Goal: Use online tool/utility: Utilize a website feature to perform a specific function

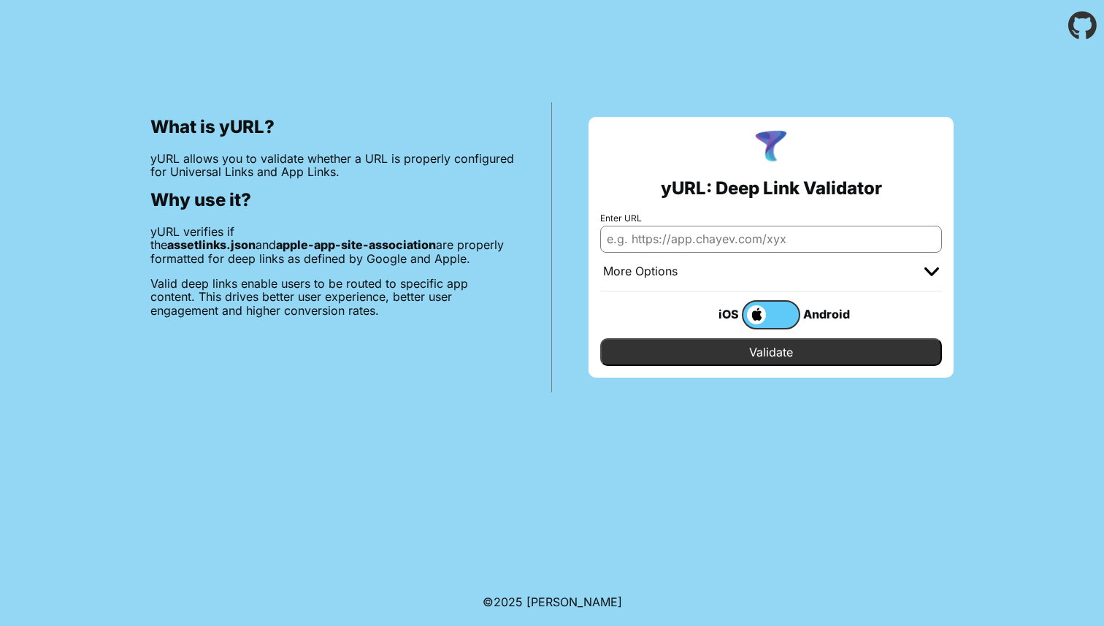
click at [713, 229] on input "Enter URL" at bounding box center [771, 239] width 342 height 26
paste input "https://www.nike.com.br/"
type input "https://www.nike.com.br/"
click at [748, 352] on input "Validate" at bounding box center [771, 352] width 342 height 28
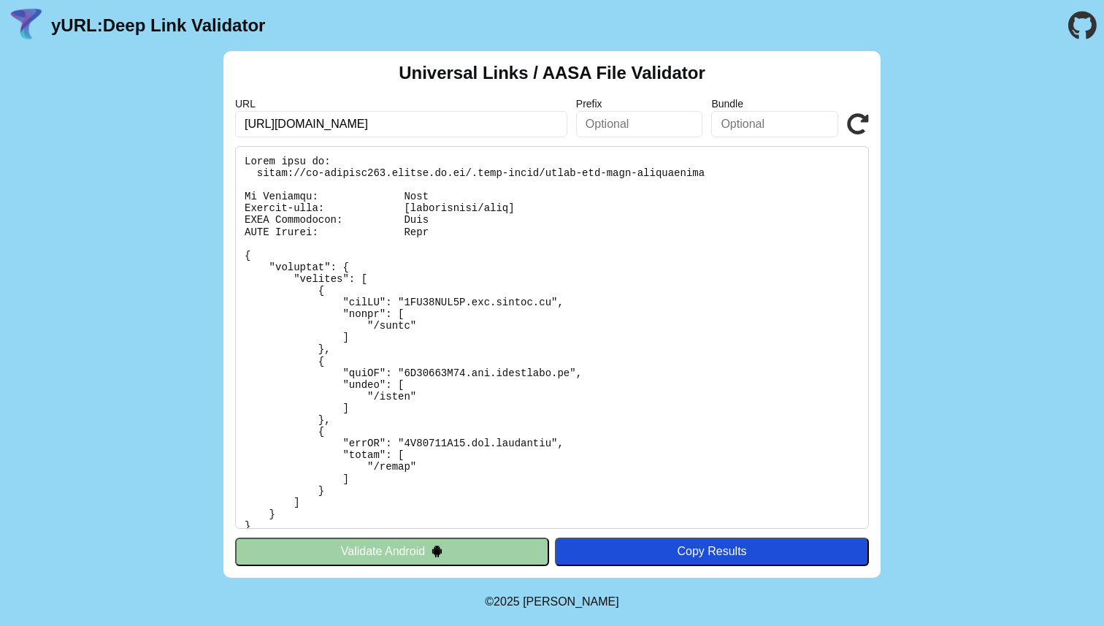
click at [419, 121] on input "https://ui-testing002.istock.co.id" at bounding box center [401, 124] width 332 height 26
drag, startPoint x: 419, startPoint y: 121, endPoint x: 191, endPoint y: 119, distance: 227.9
click at [191, 119] on div "Universal Links / AASA File Validator URL https://ui-testing002.istock.co.id Pr…" at bounding box center [552, 314] width 1104 height 527
click at [854, 129] on icon at bounding box center [858, 124] width 22 height 22
drag, startPoint x: 426, startPoint y: 117, endPoint x: 300, endPoint y: 121, distance: 125.7
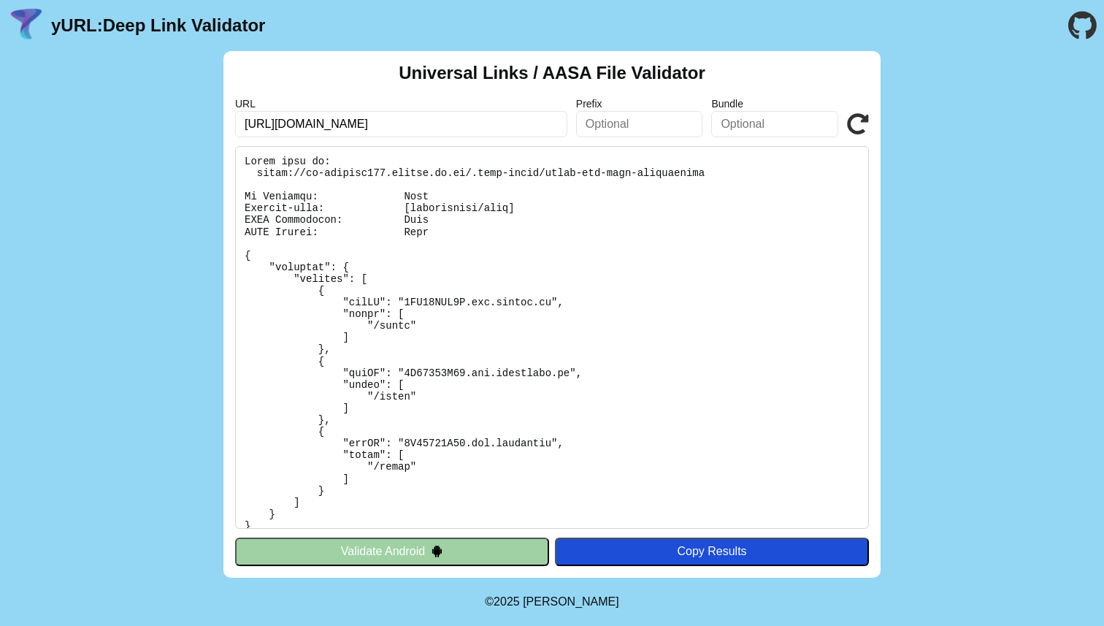
click at [300, 121] on input "https://ui-testing002.istock.co.id" at bounding box center [401, 124] width 332 height 26
click at [399, 126] on input "https://ui-testing002.istock.co.id" at bounding box center [401, 124] width 332 height 26
paste input "nike.com.br/.well-known/apple-app-site-association"
type input "https://nike.com.br/.well-known/apple-app-site-association"
click at [863, 120] on icon at bounding box center [858, 124] width 22 height 22
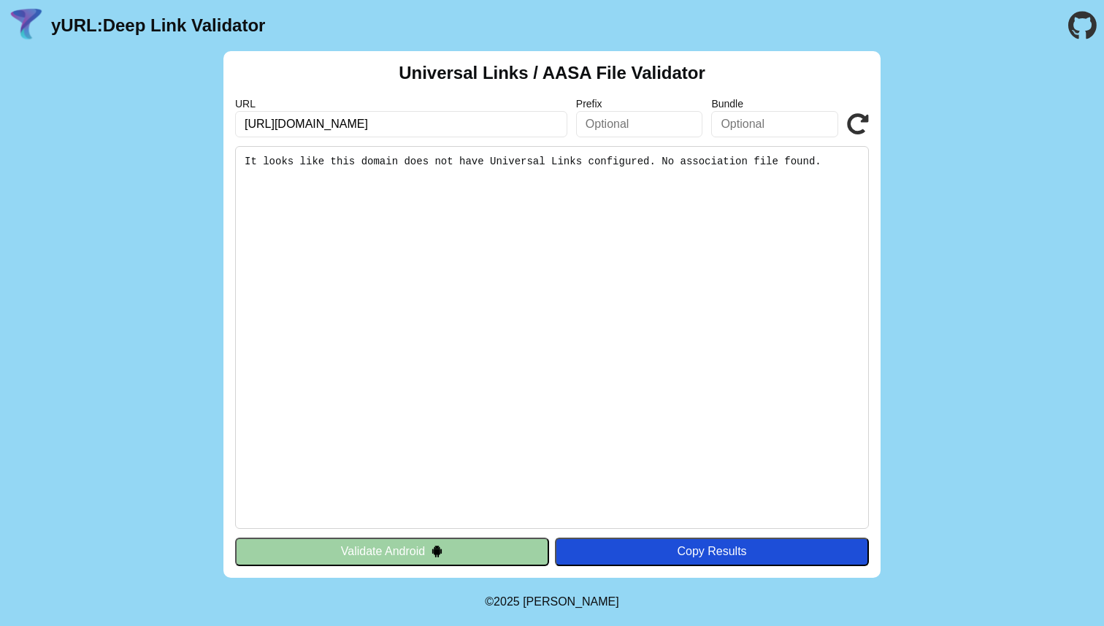
click at [405, 124] on input "[URL][DOMAIN_NAME]" at bounding box center [401, 124] width 332 height 26
type input "https://nike.com.br/apple-app-site-association"
click at [855, 122] on icon at bounding box center [858, 124] width 22 height 22
click at [500, 129] on input "[URL][DOMAIN_NAME]" at bounding box center [401, 124] width 332 height 26
drag, startPoint x: 342, startPoint y: 124, endPoint x: 591, endPoint y: 140, distance: 249.6
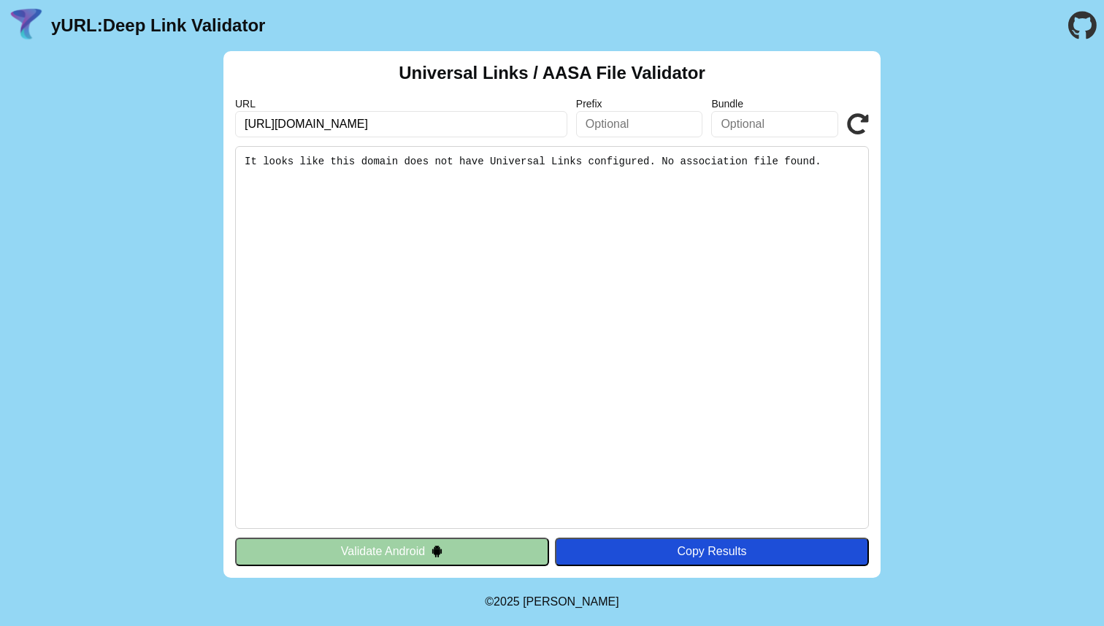
click at [591, 140] on div "Universal Links / AASA File Validator URL https://nike.com.br/apple-app-site-as…" at bounding box center [552, 314] width 657 height 527
type input "https://nike.com.br"
click at [856, 122] on icon at bounding box center [858, 124] width 22 height 22
click at [413, 123] on input "[URL][DOMAIN_NAME]" at bounding box center [401, 124] width 332 height 26
type input "[URL][DOMAIN_NAME]"
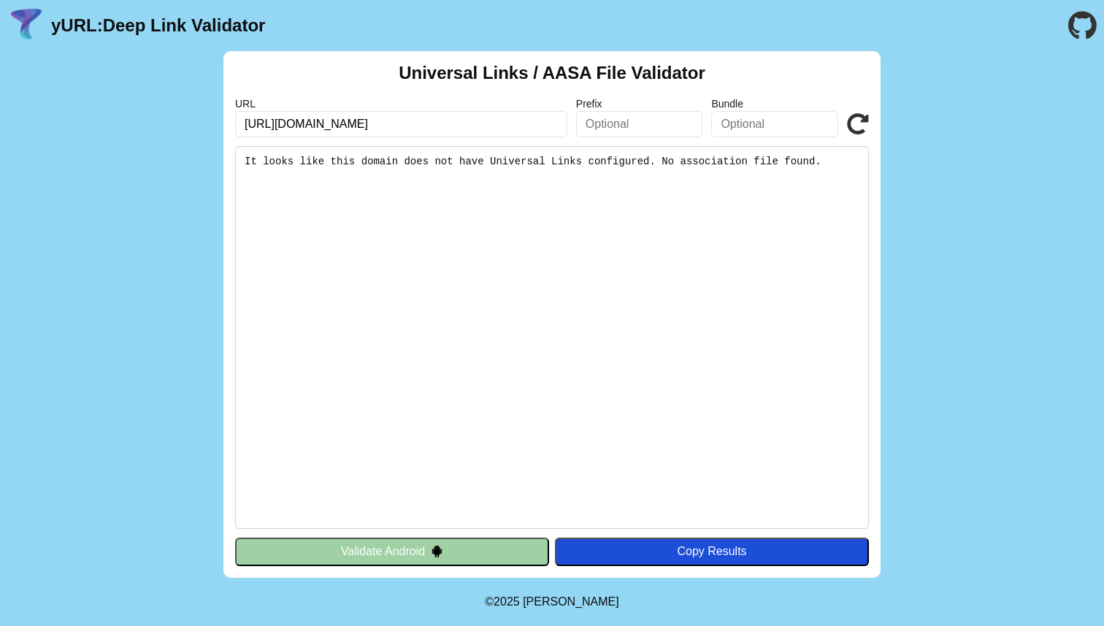
click at [866, 118] on icon at bounding box center [858, 124] width 22 height 22
click at [279, 123] on input "https://nike.com.br/" at bounding box center [401, 124] width 332 height 26
type input "https://www.nike.com.br/"
click at [848, 132] on icon at bounding box center [858, 124] width 22 height 22
click at [461, 135] on input "[URL][DOMAIN_NAME]" at bounding box center [401, 124] width 332 height 26
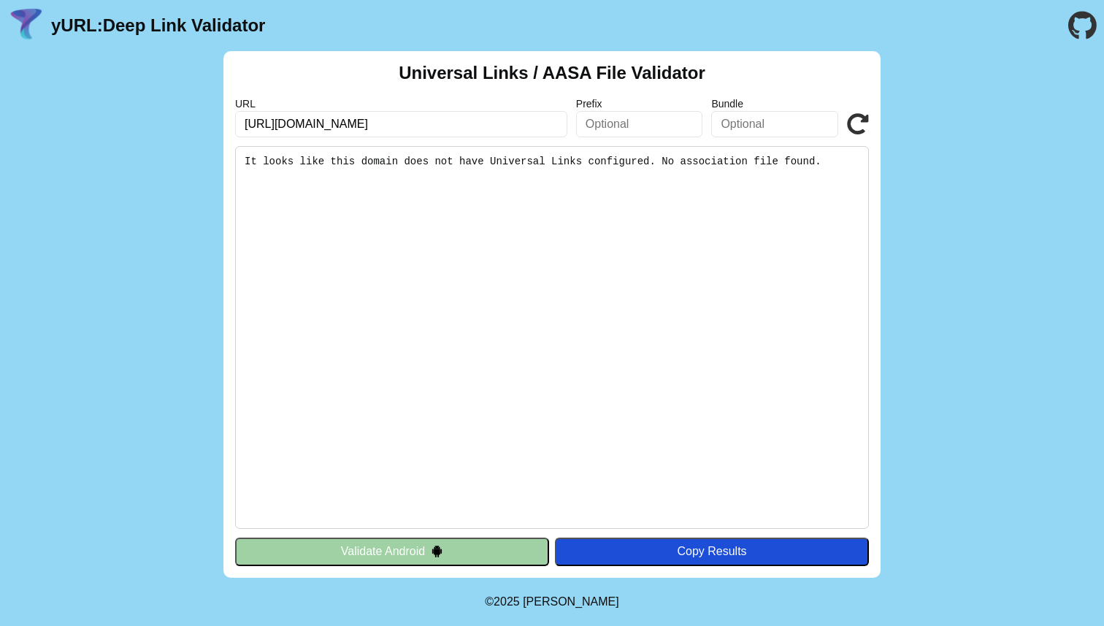
type input "https://www.nike.com.br"
click at [867, 127] on icon at bounding box center [858, 124] width 22 height 22
click at [329, 123] on input "[URL][DOMAIN_NAME]" at bounding box center [401, 124] width 332 height 26
type input "[URL][DOMAIN_NAME]"
click at [854, 119] on icon at bounding box center [858, 124] width 22 height 22
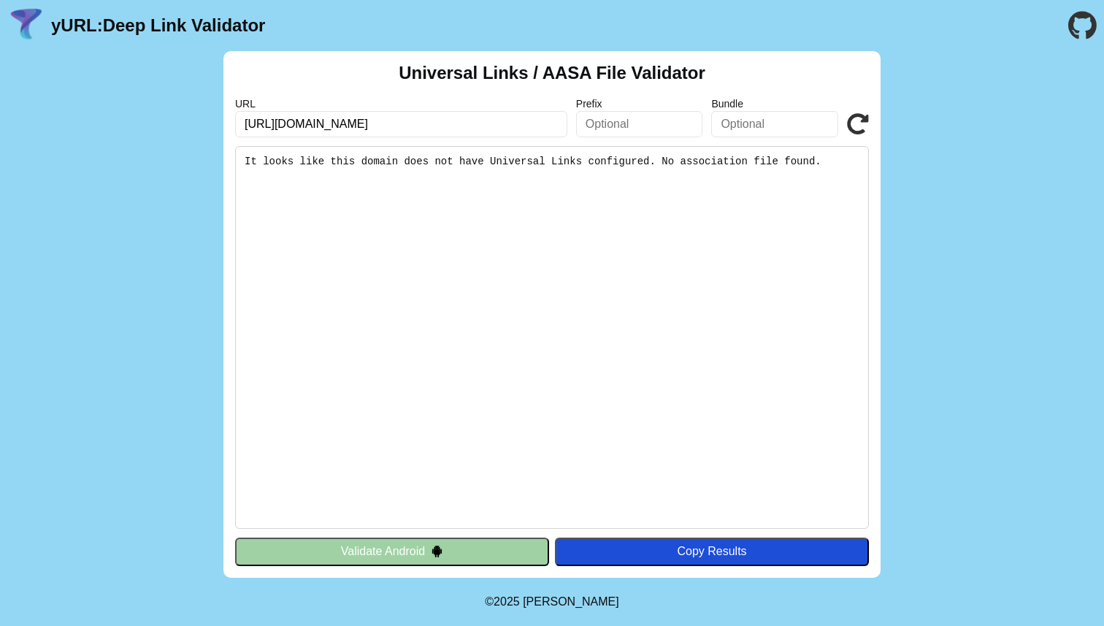
click at [408, 125] on input "https://www.centauro.com.br" at bounding box center [401, 124] width 332 height 26
type input "https://www.centauro.com.br/"
click at [858, 123] on icon at bounding box center [858, 124] width 22 height 22
click at [447, 129] on input "https://www.centauro.com.br/" at bounding box center [401, 124] width 332 height 26
click at [858, 116] on icon at bounding box center [858, 124] width 22 height 22
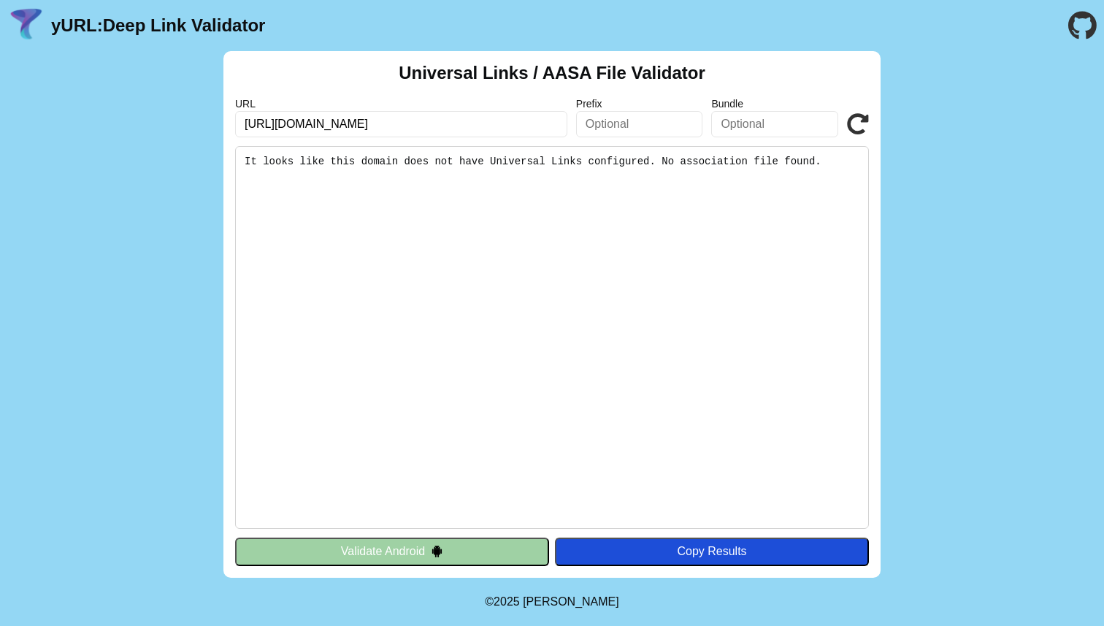
click at [438, 125] on input "[URL][DOMAIN_NAME]" at bounding box center [401, 124] width 332 height 26
type input "[URL][DOMAIN_NAME]"
click at [874, 132] on div "Universal Links / AASA File Validator URL [URL][DOMAIN_NAME] Prefix Bundle Vali…" at bounding box center [552, 314] width 657 height 527
click at [856, 124] on icon at bounding box center [858, 124] width 22 height 22
click at [416, 118] on input "https://www.centauro.com.br" at bounding box center [401, 124] width 332 height 26
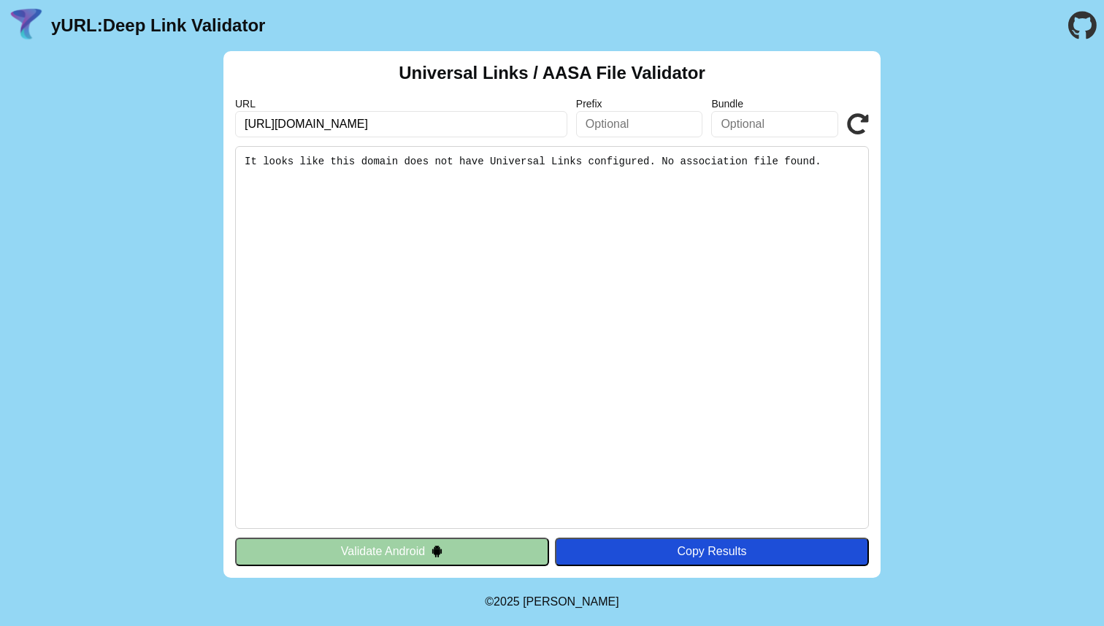
paste input "nike.com.br/.well-known/apple-app-site-association"
click at [344, 121] on input "https://nike.com.br/.well-known/apple-app-site-association" at bounding box center [401, 124] width 332 height 26
paste input "www.mercadolivre.com.br/"
type input "https://www.mercadolivre.com.br"
click at [855, 121] on icon at bounding box center [858, 124] width 22 height 22
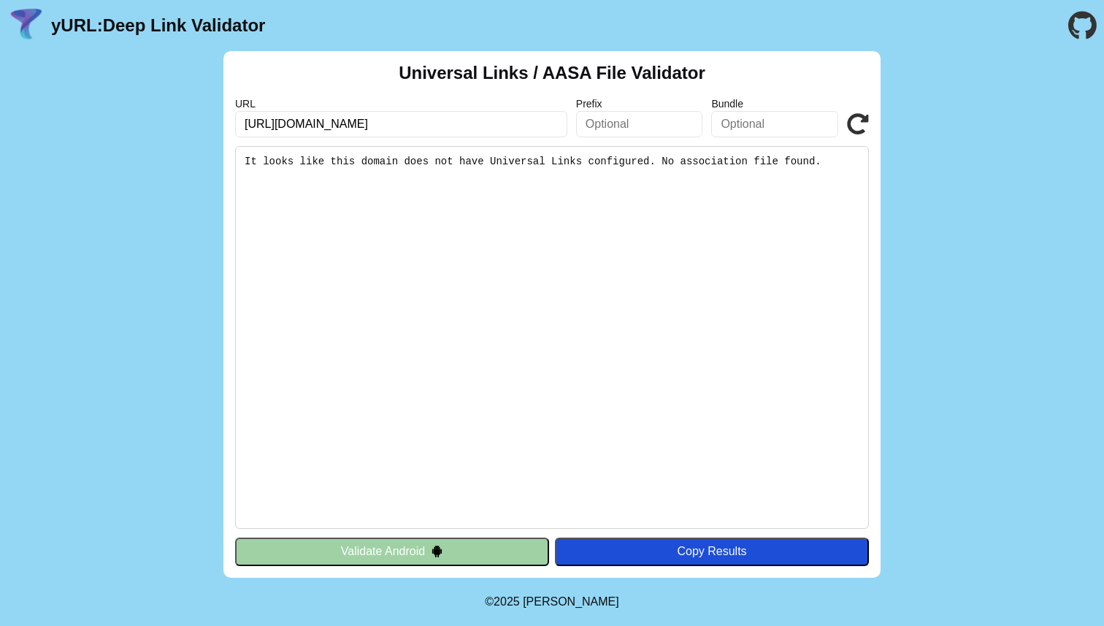
click at [472, 118] on input "[URL][DOMAIN_NAME]" at bounding box center [401, 124] width 332 height 26
click button "Validate" at bounding box center [0, 0] width 0 height 0
click at [852, 130] on icon at bounding box center [858, 124] width 22 height 22
click at [448, 114] on input "[URL][DOMAIN_NAME]" at bounding box center [401, 124] width 332 height 26
click at [478, 123] on input "[URL][DOMAIN_NAME]" at bounding box center [401, 124] width 332 height 26
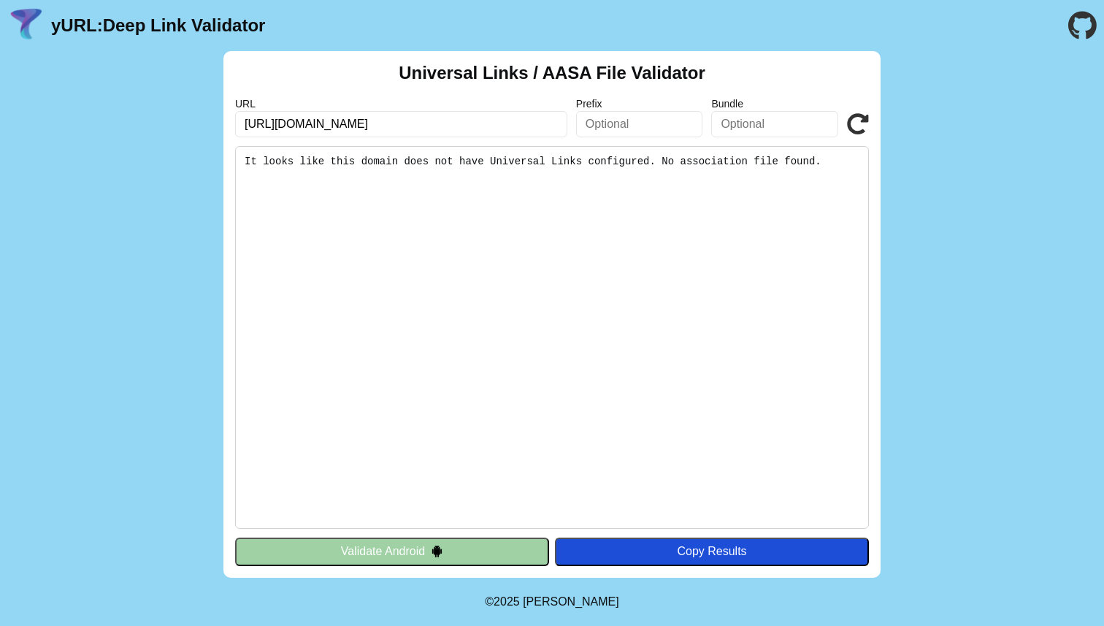
click at [855, 123] on icon at bounding box center [858, 124] width 22 height 22
click at [463, 121] on input "[URL][DOMAIN_NAME]" at bounding box center [401, 124] width 332 height 26
click at [855, 123] on icon at bounding box center [858, 124] width 22 height 22
click at [432, 126] on input "[URL][DOMAIN_NAME]" at bounding box center [401, 124] width 332 height 26
click button "Validate" at bounding box center [0, 0] width 0 height 0
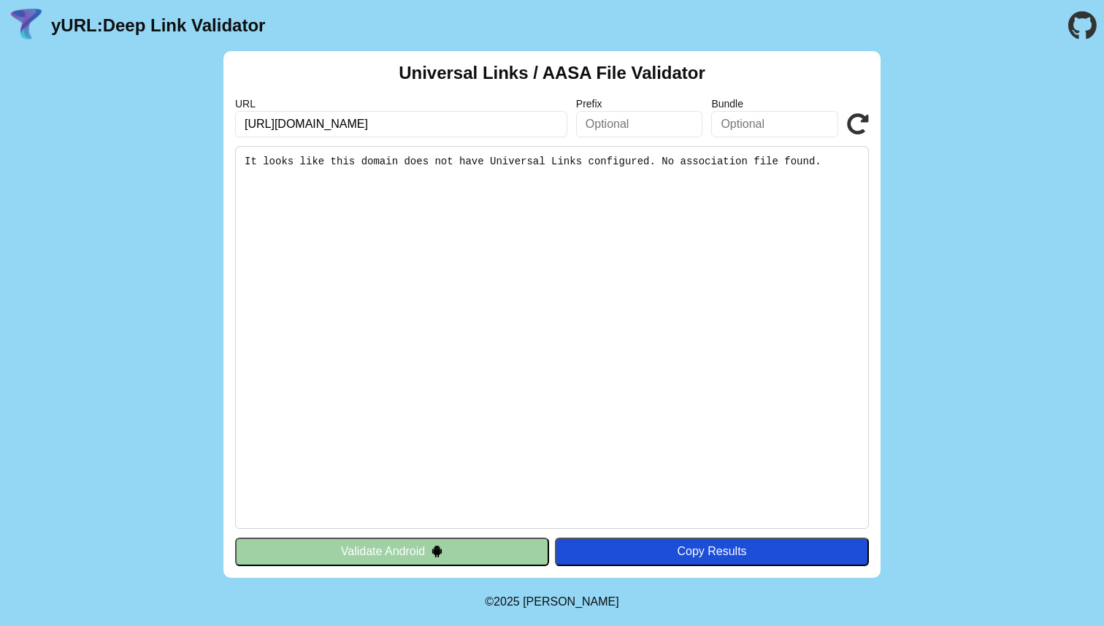
click at [245, 128] on input "[URL][DOMAIN_NAME]" at bounding box center [401, 124] width 332 height 26
click at [434, 115] on input "[URL][DOMAIN_NAME]" at bounding box center [401, 124] width 332 height 26
click at [432, 121] on input "[URL][DOMAIN_NAME]" at bounding box center [401, 124] width 332 height 26
click at [847, 118] on div "URL [URL][DOMAIN_NAME] Prefix Bundle Validate" at bounding box center [552, 117] width 634 height 39
click at [855, 120] on icon at bounding box center [858, 124] width 22 height 22
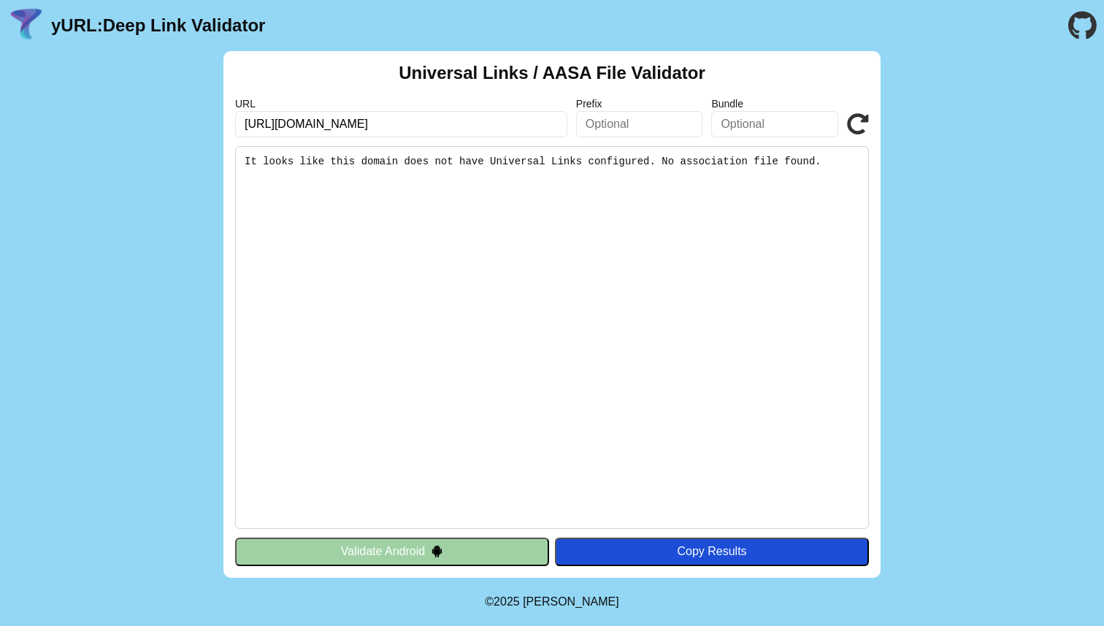
click at [435, 125] on input "[URL][DOMAIN_NAME]" at bounding box center [401, 124] width 332 height 26
click at [419, 121] on input "[URL][DOMAIN_NAME]" at bounding box center [401, 124] width 332 height 26
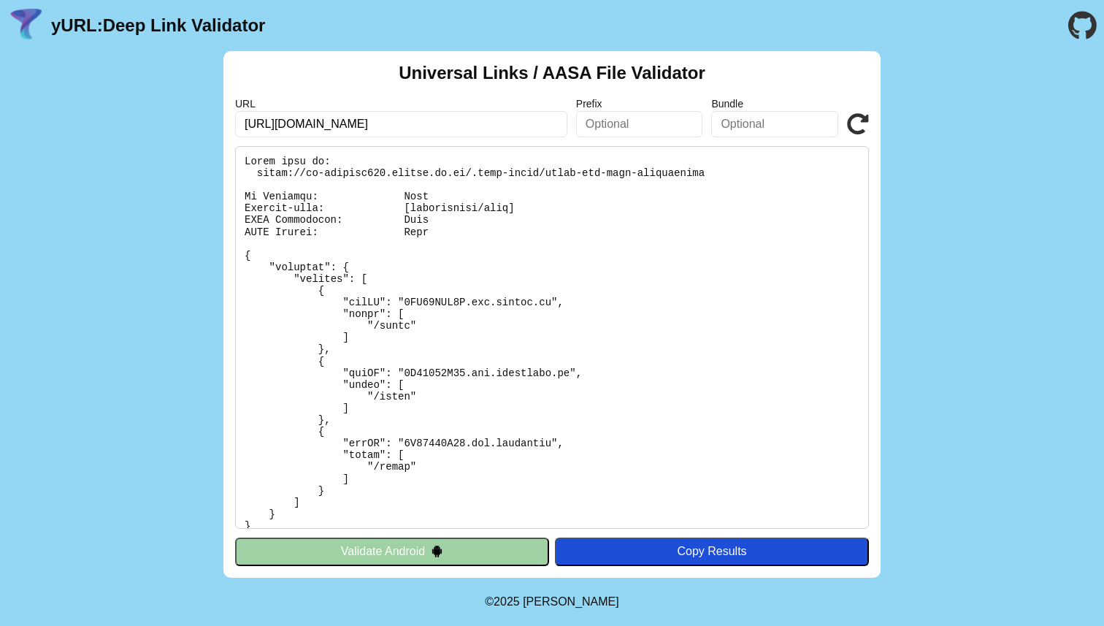
click at [855, 119] on icon at bounding box center [858, 124] width 22 height 22
click at [522, 121] on input "[URL][DOMAIN_NAME]" at bounding box center [401, 124] width 332 height 26
click at [854, 121] on icon at bounding box center [858, 124] width 22 height 22
click at [856, 127] on icon at bounding box center [858, 124] width 22 height 22
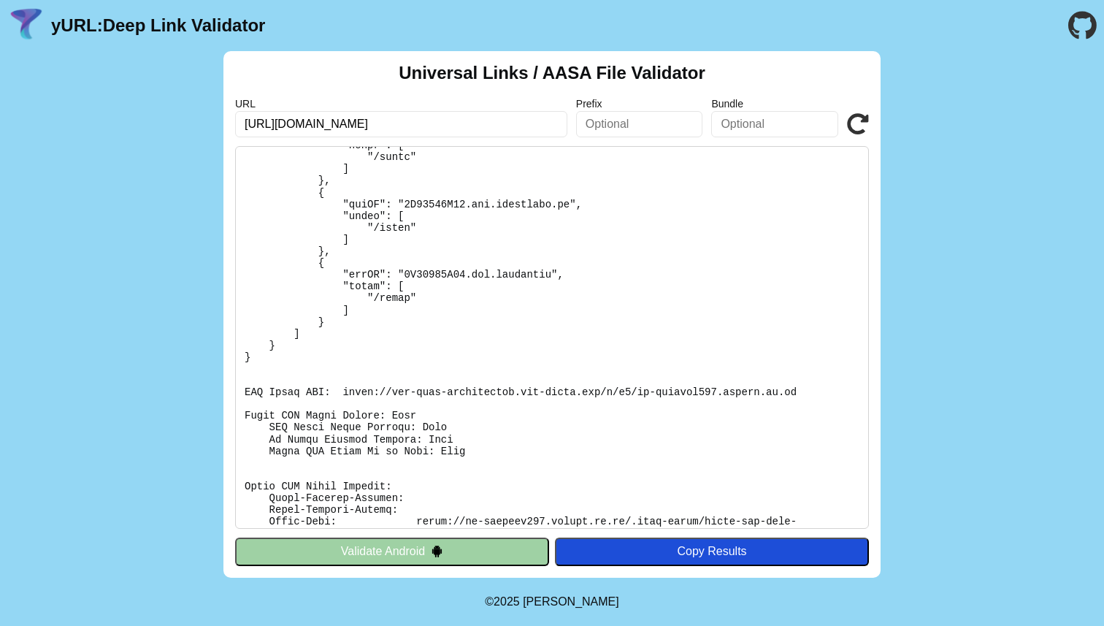
scroll to position [306, 0]
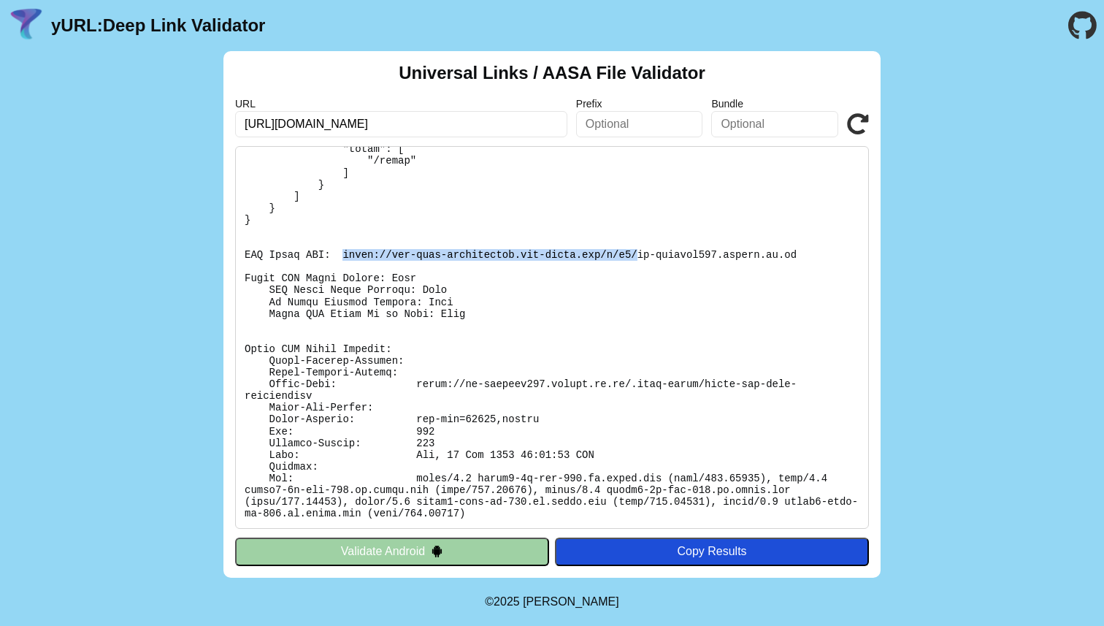
drag, startPoint x: 344, startPoint y: 251, endPoint x: 639, endPoint y: 259, distance: 295.2
click at [639, 259] on pre at bounding box center [552, 337] width 634 height 383
copy pre "https://app-site-association.cdn-apple.com/a/v1/"
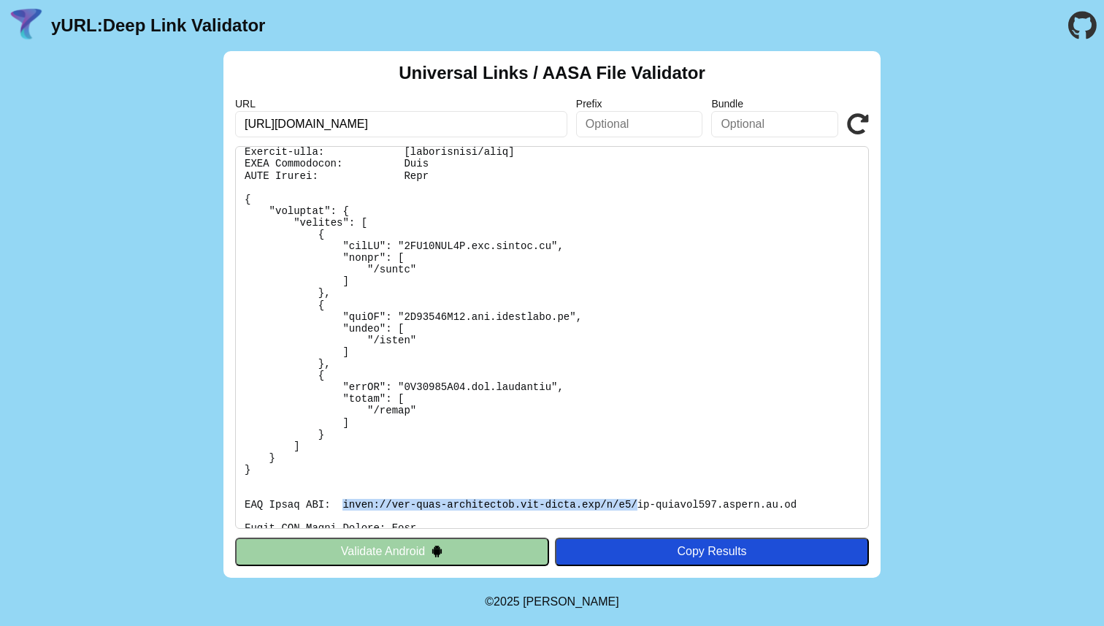
scroll to position [0, 0]
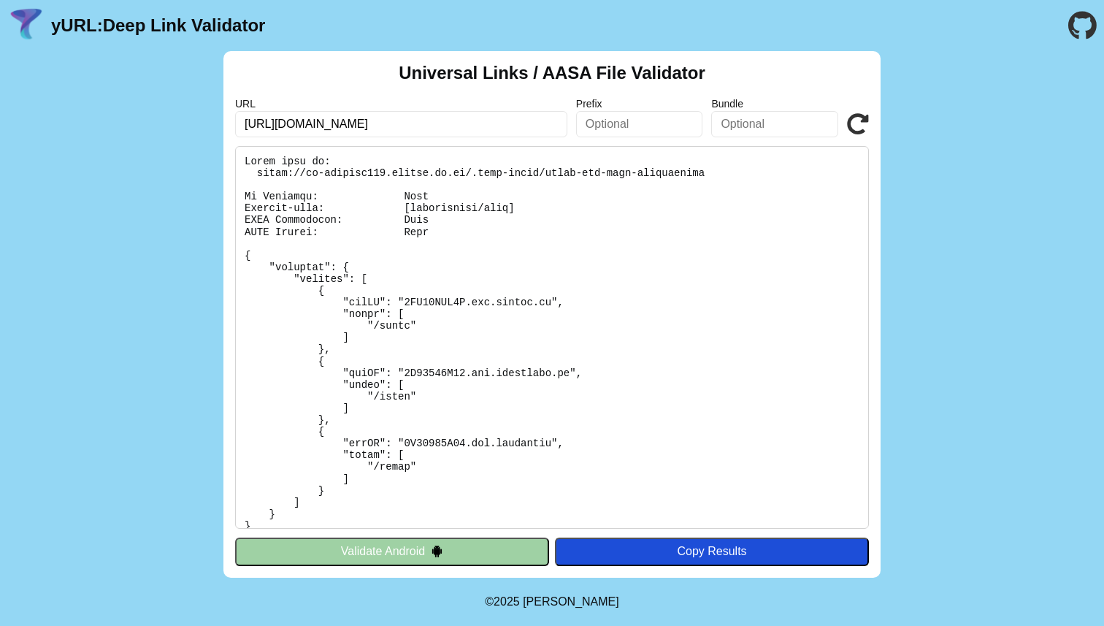
click at [281, 213] on pre at bounding box center [552, 337] width 634 height 383
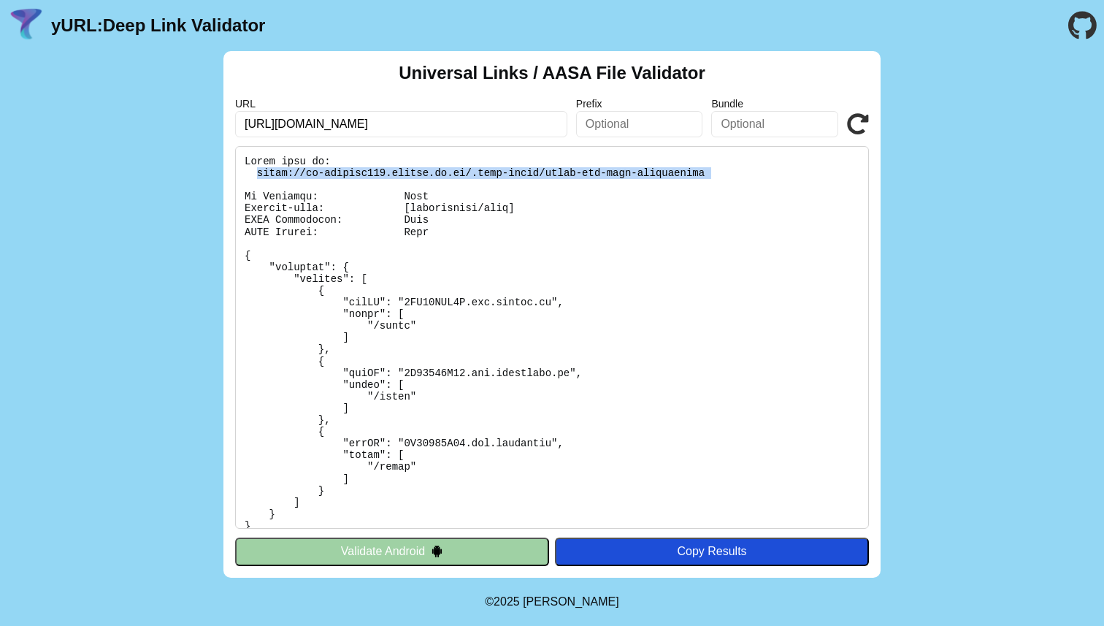
drag, startPoint x: 259, startPoint y: 170, endPoint x: 639, endPoint y: 187, distance: 380.9
click at [639, 187] on pre at bounding box center [552, 337] width 634 height 383
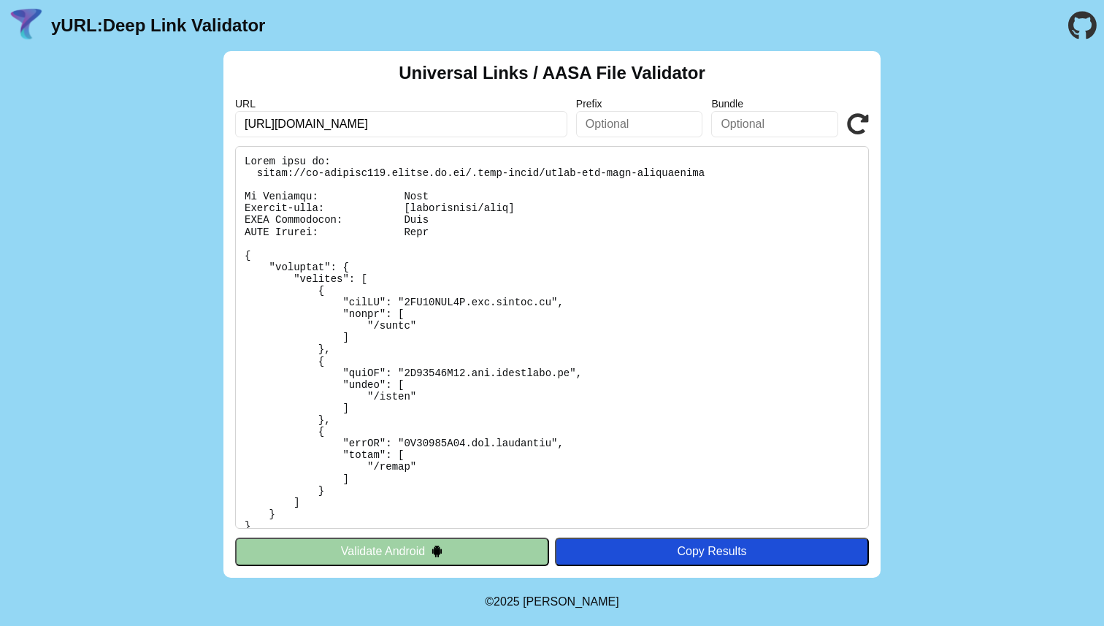
drag, startPoint x: 413, startPoint y: 123, endPoint x: 282, endPoint y: 119, distance: 130.8
click at [282, 119] on input "[URL][DOMAIN_NAME]" at bounding box center [401, 124] width 332 height 26
type input "https://nike.com.br"
click at [863, 123] on icon at bounding box center [858, 124] width 22 height 22
click at [850, 120] on icon at bounding box center [858, 124] width 22 height 22
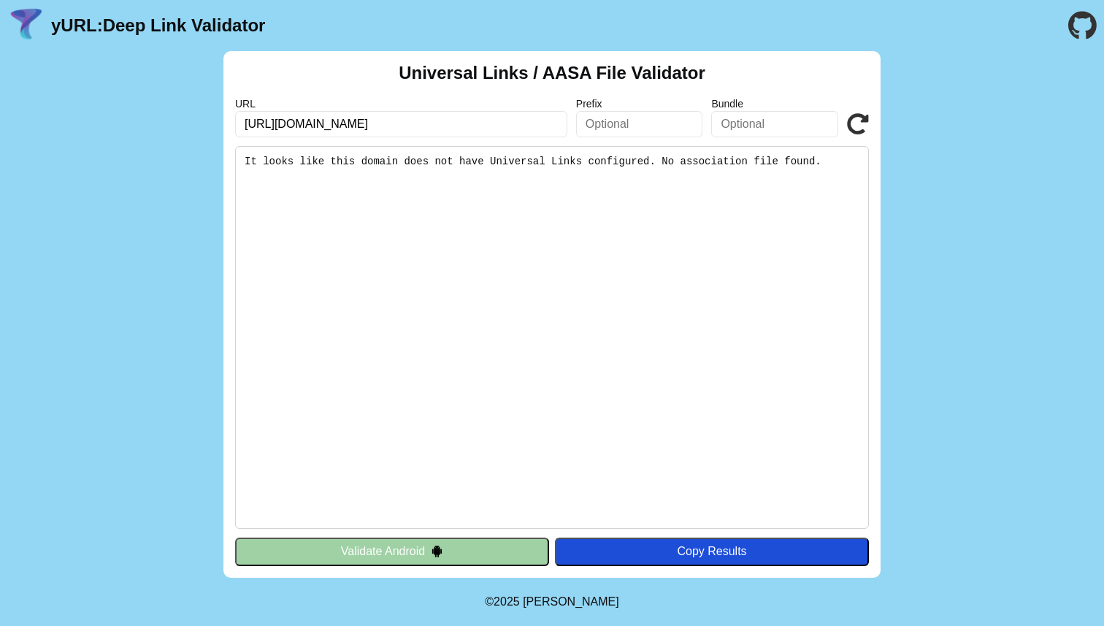
click at [405, 542] on button "Validate Android" at bounding box center [392, 552] width 314 height 28
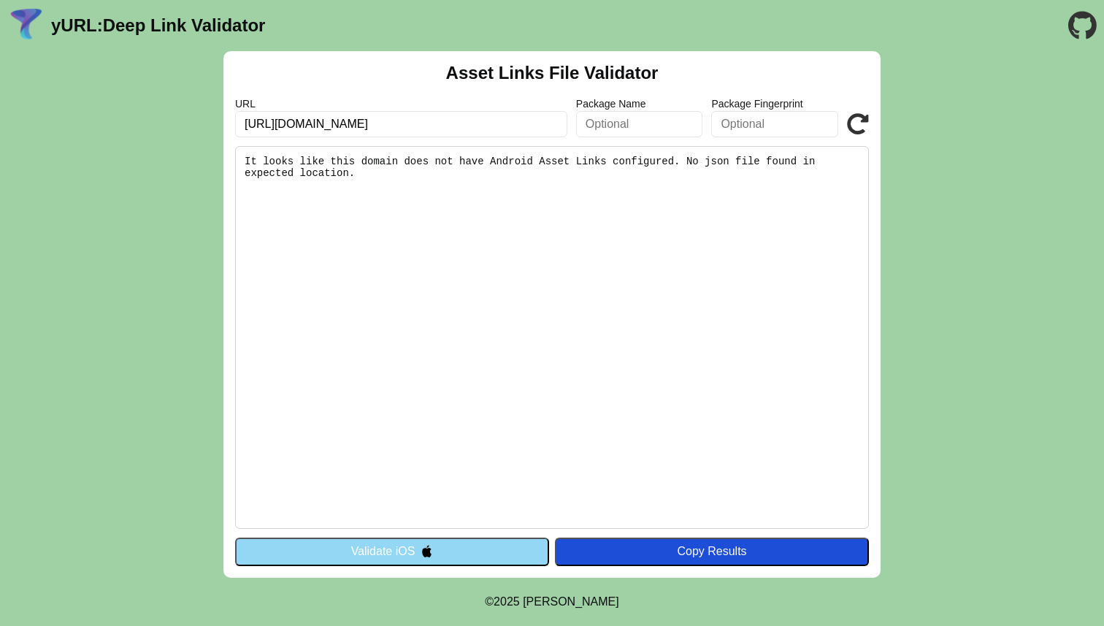
click at [860, 124] on icon at bounding box center [858, 124] width 22 height 22
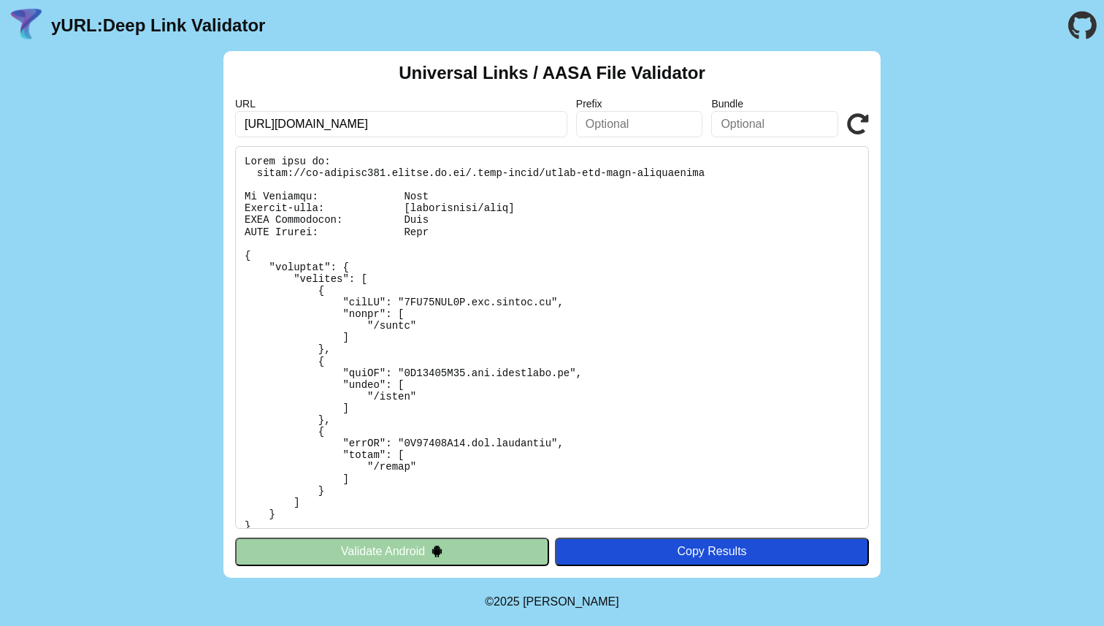
click at [497, 547] on button "Validate Android" at bounding box center [392, 552] width 314 height 28
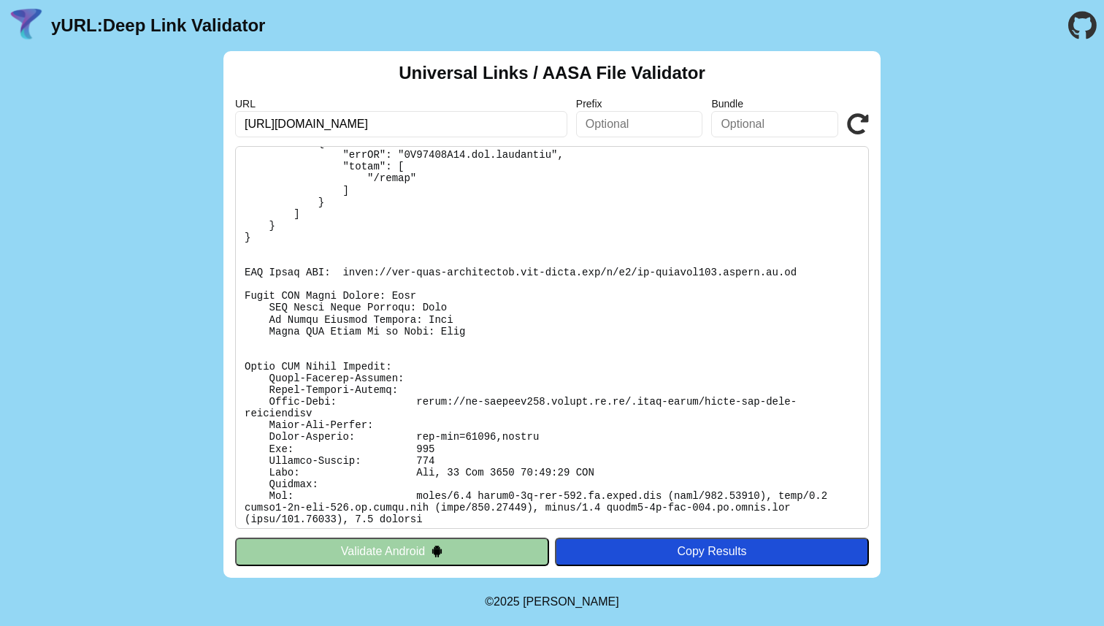
scroll to position [294, 0]
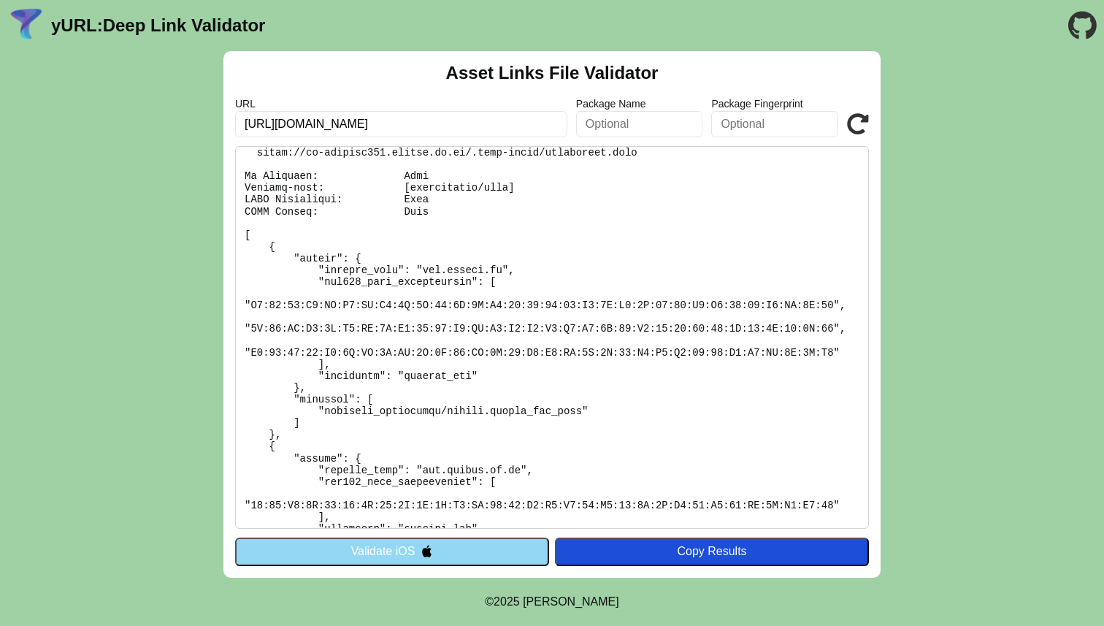
scroll to position [22, 0]
click at [441, 542] on button "Validate iOS" at bounding box center [392, 552] width 314 height 28
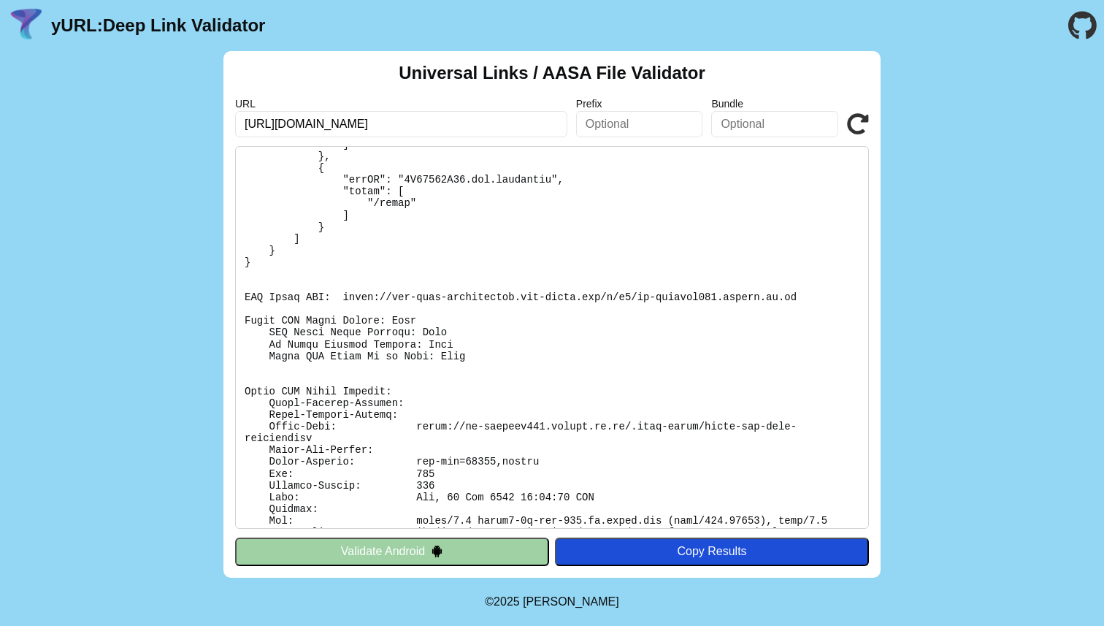
scroll to position [294, 0]
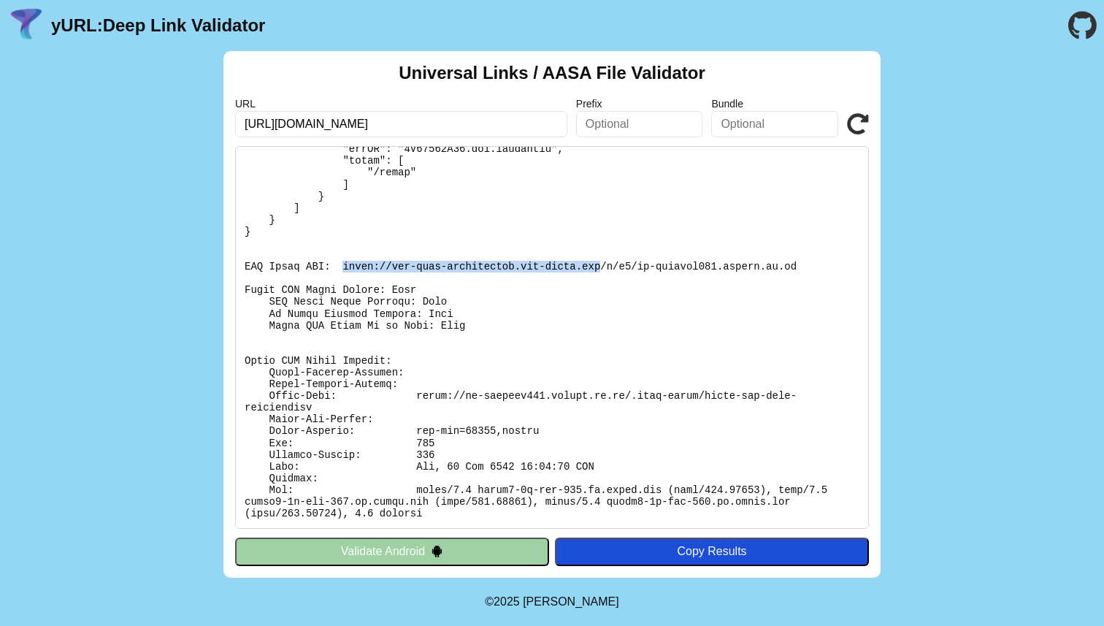
drag, startPoint x: 344, startPoint y: 261, endPoint x: 601, endPoint y: 266, distance: 257.2
click at [601, 266] on pre at bounding box center [552, 337] width 634 height 383
copy pre "https://app-site-association.cdn-apple.com"
